Goal: Task Accomplishment & Management: Use online tool/utility

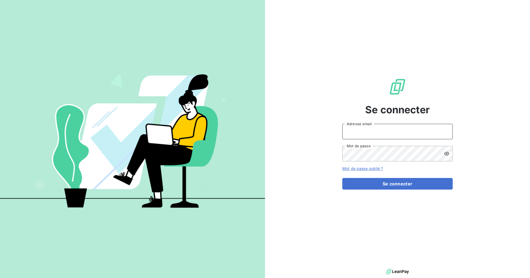
click at [376, 126] on input "Adresse email" at bounding box center [397, 131] width 110 height 15
type input "[PERSON_NAME][EMAIL_ADDRESS][DOMAIN_NAME]"
click at [363, 146] on div "[PERSON_NAME][EMAIL_ADDRESS][DOMAIN_NAME] Adresse email Mot de passe" at bounding box center [397, 143] width 110 height 38
click at [342, 178] on button "Se connecter" at bounding box center [397, 184] width 110 height 12
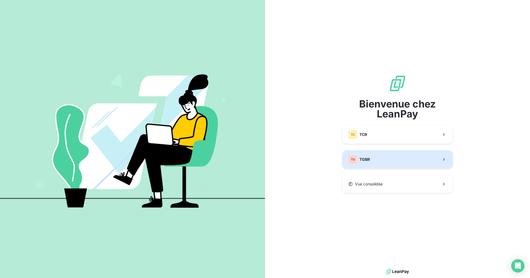
click at [412, 152] on button "TG TGBR" at bounding box center [397, 159] width 110 height 18
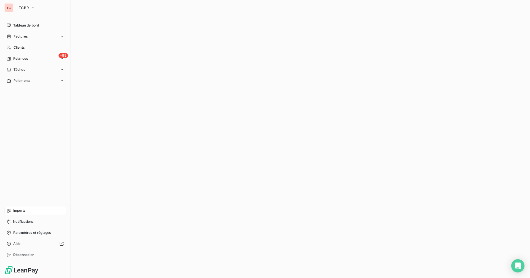
click at [22, 210] on span "Imports" at bounding box center [19, 210] width 12 height 5
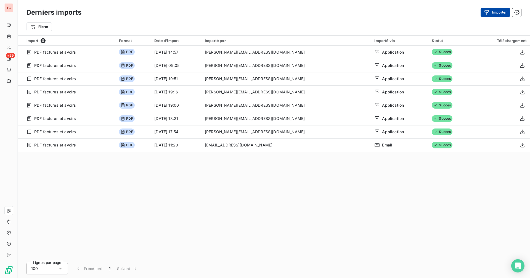
click at [499, 12] on button "Importer" at bounding box center [496, 12] width 30 height 9
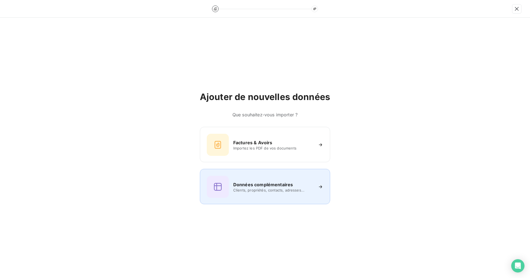
click at [280, 179] on div "Données complémentaires Clients, propriétés, contacts, adresses..." at bounding box center [265, 187] width 117 height 22
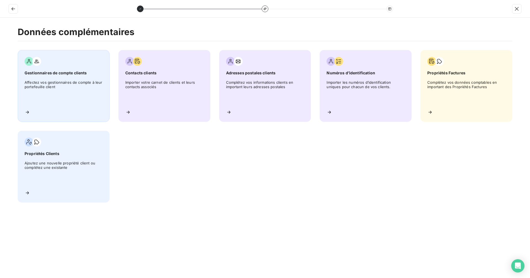
click at [71, 89] on span "Affectez vos gestionnaires de compte à leur portefeuille client" at bounding box center [64, 92] width 78 height 25
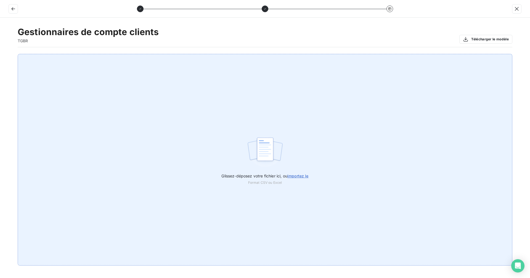
click at [306, 176] on span "importez le" at bounding box center [297, 175] width 21 height 5
click at [0, 54] on input "Glissez-déposez votre fichier ici, ou importez le" at bounding box center [0, 54] width 0 height 0
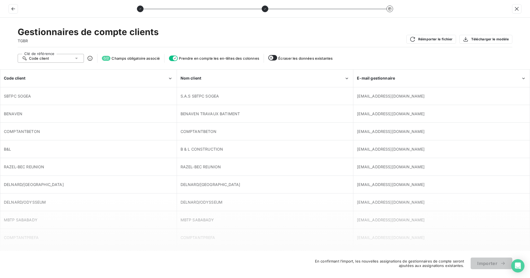
click at [331, 155] on div "B & L CONSTRUCTION" at bounding box center [265, 149] width 176 height 17
click at [271, 58] on icon "button" at bounding box center [271, 58] width 4 height 4
click at [102, 58] on span "0 / 2" at bounding box center [106, 58] width 9 height 5
click at [106, 57] on span "0 / 2" at bounding box center [106, 58] width 9 height 5
click at [159, 58] on span "Champs obligatoire associé" at bounding box center [136, 58] width 48 height 4
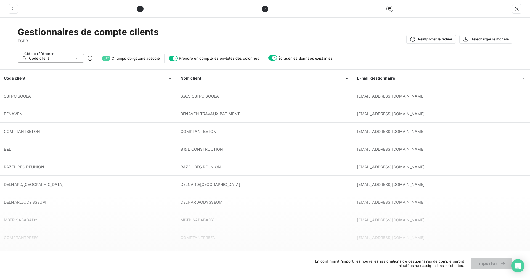
click at [124, 56] on div "0 / 2 Champs obligatoire associé" at bounding box center [131, 58] width 58 height 5
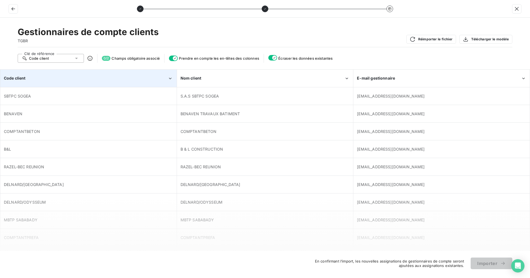
click at [162, 78] on div "Code client" at bounding box center [86, 78] width 164 height 6
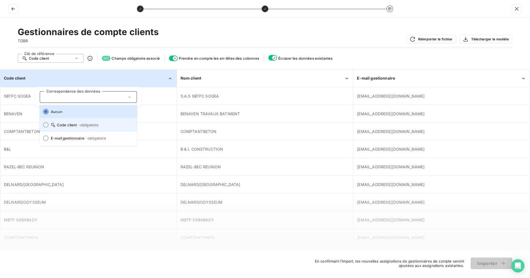
click at [96, 122] on li "Code client - obligatoire" at bounding box center [88, 124] width 97 height 13
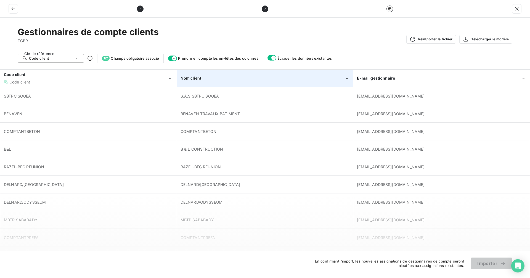
click at [345, 77] on icon "Nom client" at bounding box center [346, 79] width 5 height 6
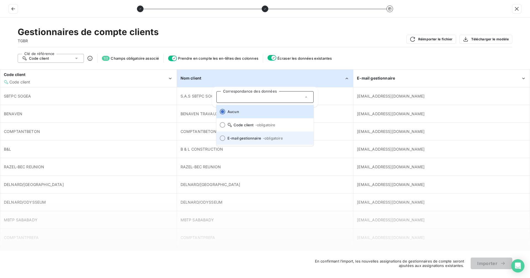
click at [273, 136] on span "- obligatoire" at bounding box center [273, 138] width 20 height 4
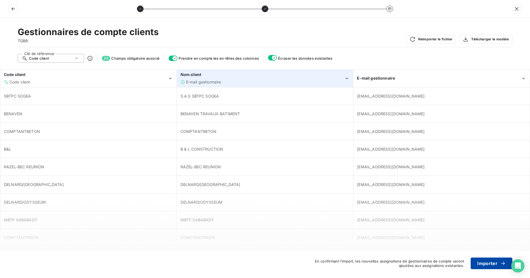
click at [488, 263] on button "Importer" at bounding box center [492, 263] width 42 height 12
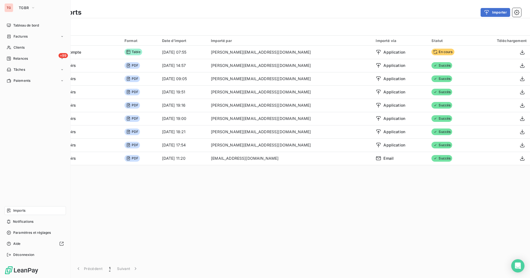
click at [35, 210] on div "Imports" at bounding box center [35, 210] width 62 height 9
click at [37, 209] on div "Imports" at bounding box center [35, 210] width 62 height 9
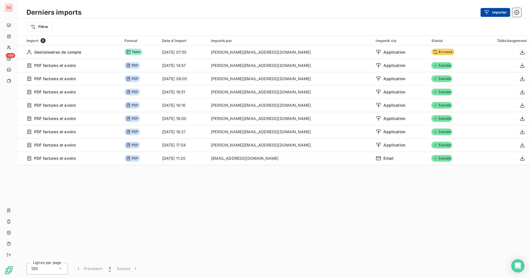
click at [502, 12] on button "Importer" at bounding box center [496, 12] width 30 height 9
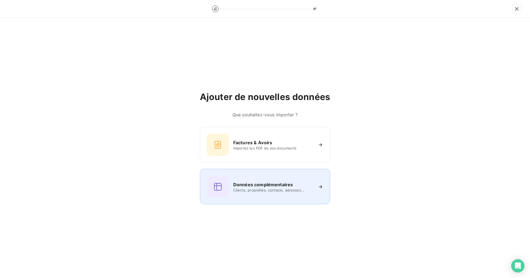
click at [279, 187] on h6 "Données complémentaires" at bounding box center [263, 184] width 60 height 7
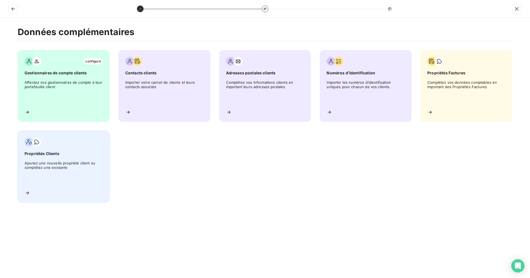
click at [75, 152] on span "Propriétés Clients" at bounding box center [64, 154] width 78 height 6
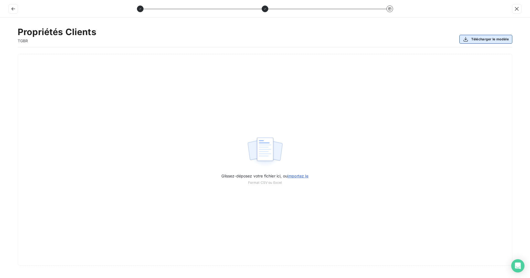
click at [495, 38] on button "Télécharger le modèle" at bounding box center [486, 39] width 53 height 9
click at [516, 12] on button "button" at bounding box center [517, 8] width 9 height 9
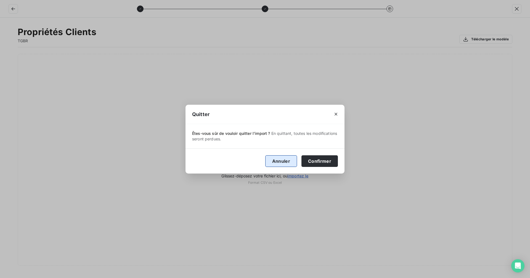
click at [281, 160] on button "Annuler" at bounding box center [281, 161] width 32 height 12
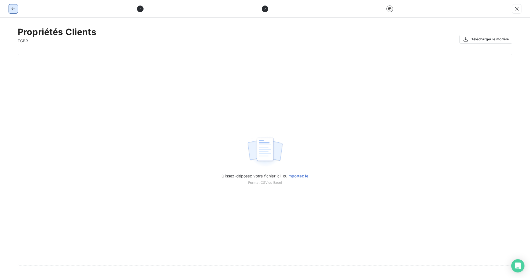
click at [15, 10] on icon "button" at bounding box center [13, 9] width 6 height 6
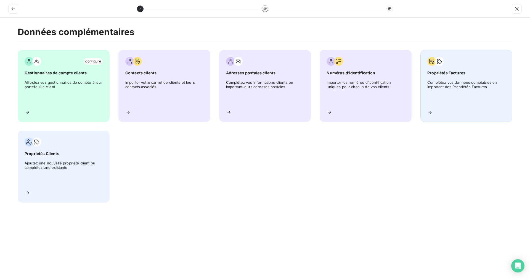
click at [440, 80] on div "Propriétés Factures Complétez vos données comptables en important des Propriété…" at bounding box center [467, 86] width 92 height 72
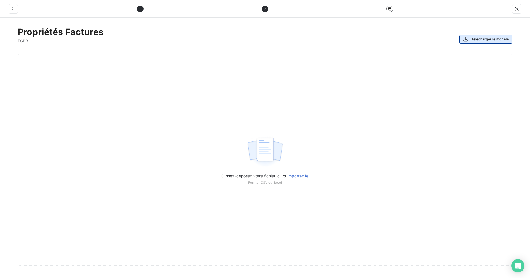
click at [486, 39] on button "Télécharger le modèle" at bounding box center [486, 39] width 53 height 9
click at [14, 9] on icon "button" at bounding box center [13, 8] width 4 height 3
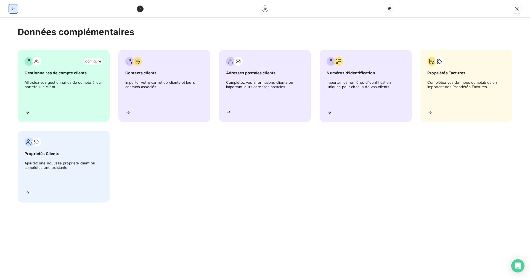
click at [14, 9] on icon "button" at bounding box center [13, 9] width 6 height 6
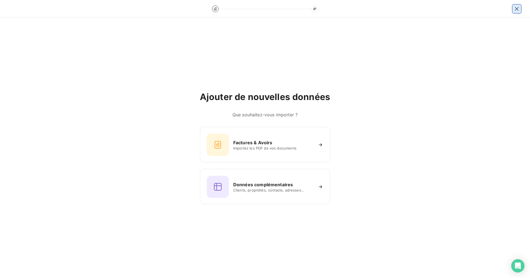
click at [513, 8] on button "button" at bounding box center [517, 8] width 9 height 9
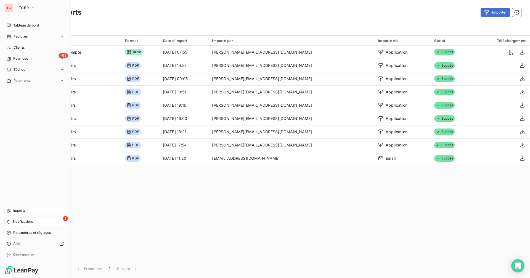
click at [38, 220] on div "1 Notifications" at bounding box center [35, 221] width 62 height 9
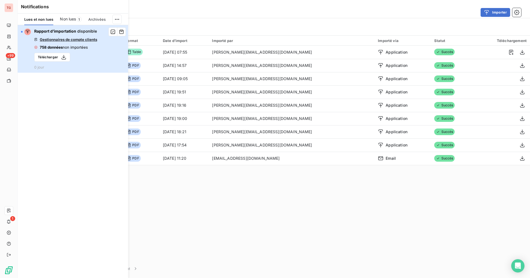
click at [73, 41] on span "Gestionnaires de compte clients" at bounding box center [68, 39] width 57 height 4
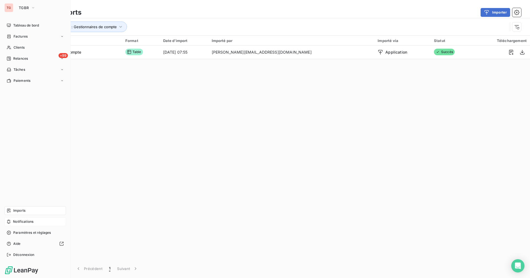
click at [36, 222] on div "Notifications" at bounding box center [35, 221] width 62 height 9
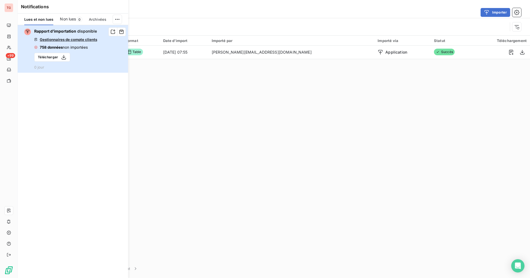
click at [61, 46] on span "758 données" at bounding box center [51, 47] width 23 height 4
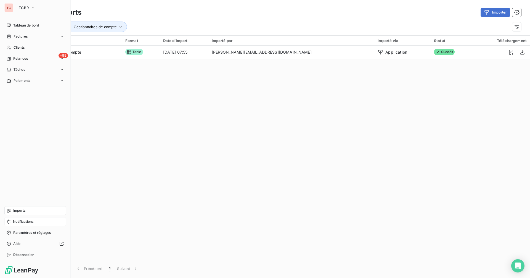
click at [36, 222] on div "Notifications" at bounding box center [35, 221] width 62 height 9
click at [30, 218] on div "Notifications" at bounding box center [35, 221] width 62 height 9
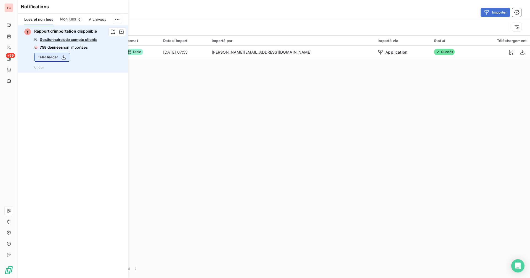
click at [64, 57] on icon "button" at bounding box center [64, 57] width 6 height 6
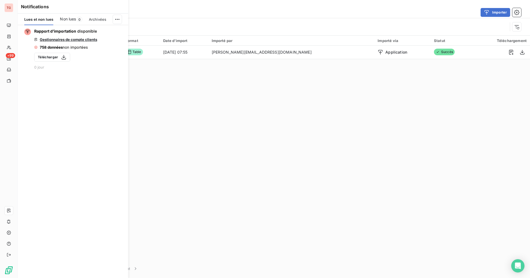
click at [247, 144] on div "Import 1 Format Date d’import Importé par Importé via Statut Téléchargement Ges…" at bounding box center [274, 147] width 513 height 223
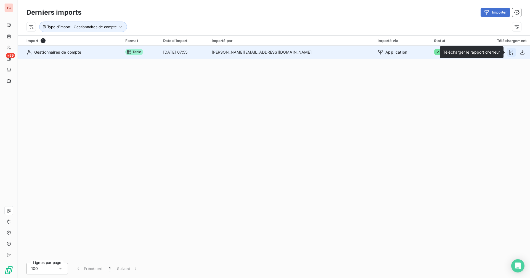
click at [513, 53] on icon "button" at bounding box center [512, 52] width 6 height 6
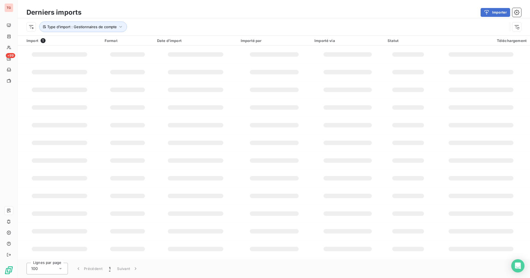
click at [416, 19] on div "Type d’import : Gestionnaires de compte" at bounding box center [274, 26] width 513 height 17
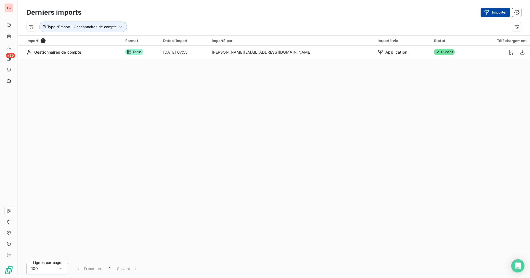
click at [495, 12] on button "Importer" at bounding box center [496, 12] width 30 height 9
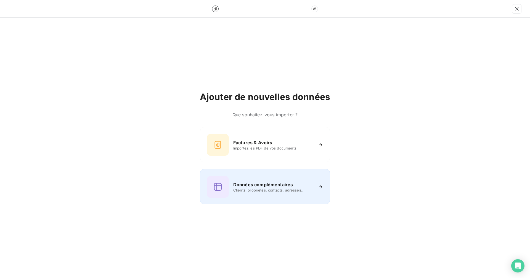
click at [255, 186] on h6 "Données complémentaires" at bounding box center [263, 184] width 60 height 7
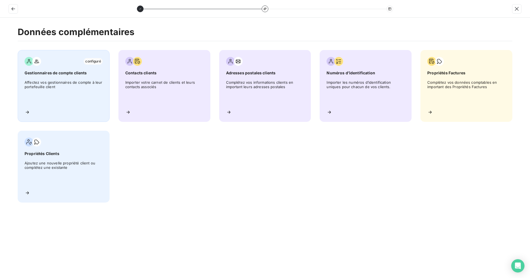
click at [79, 72] on span "Gestionnaires de compte clients" at bounding box center [64, 73] width 78 height 6
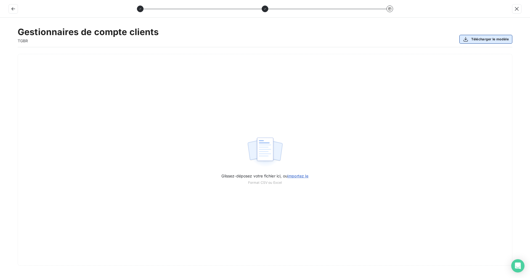
click at [479, 39] on button "Télécharger le modèle" at bounding box center [486, 39] width 53 height 9
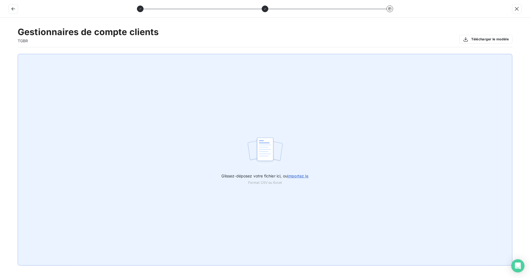
click at [303, 175] on span "importez le" at bounding box center [297, 175] width 21 height 5
click at [0, 54] on input "Glissez-déposez votre fichier ici, ou importez le" at bounding box center [0, 54] width 0 height 0
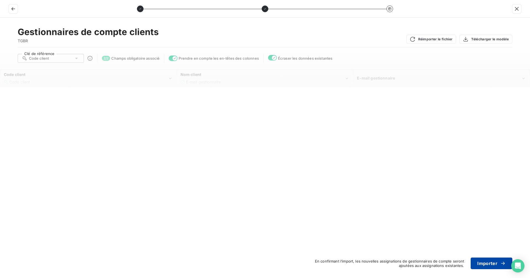
click at [497, 263] on button "Importer" at bounding box center [492, 263] width 42 height 12
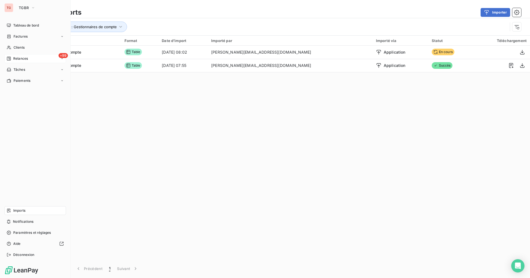
click at [28, 56] on div "+99 Relances" at bounding box center [35, 58] width 62 height 9
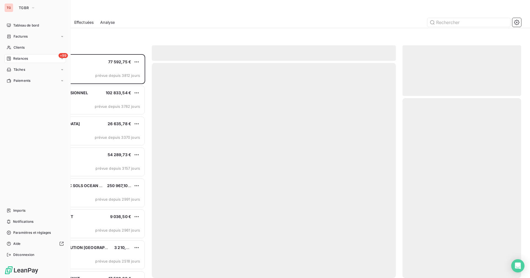
scroll to position [220, 115]
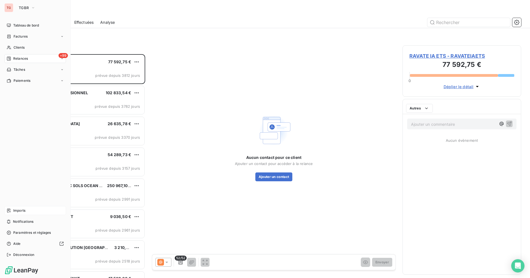
click at [20, 208] on span "Imports" at bounding box center [19, 210] width 12 height 5
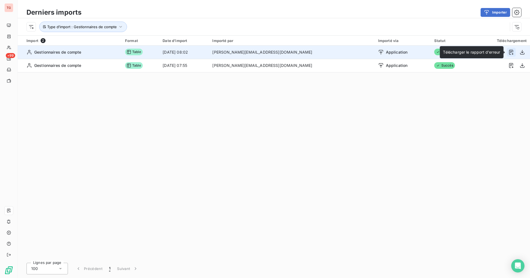
click at [514, 52] on icon "button" at bounding box center [512, 52] width 6 height 6
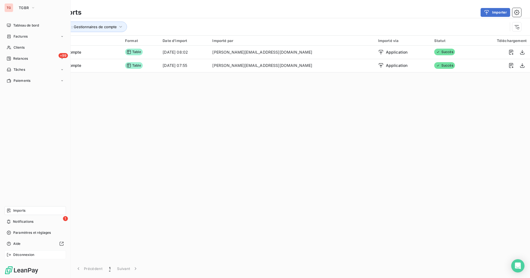
click at [19, 254] on span "Déconnexion" at bounding box center [23, 254] width 21 height 5
